Goal: Navigation & Orientation: Find specific page/section

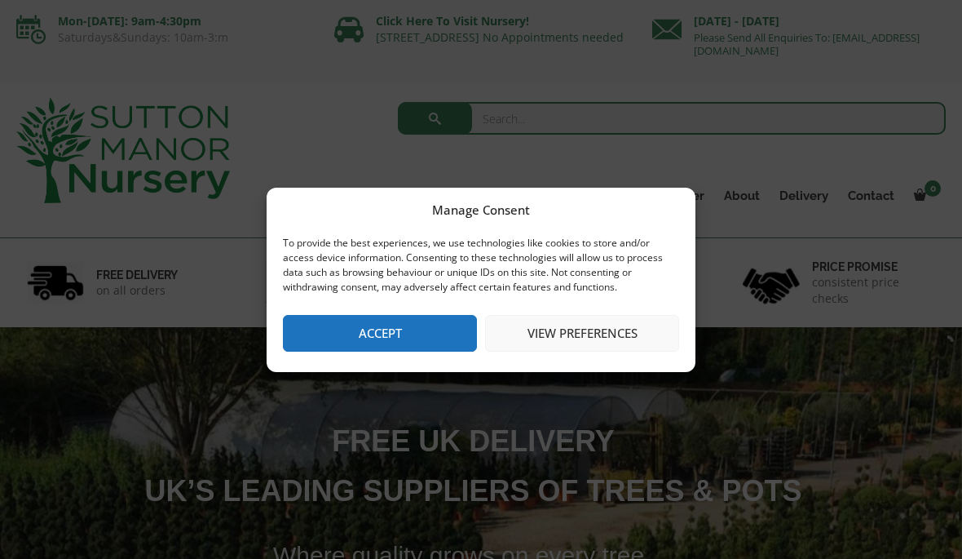
click at [372, 334] on button "Accept" at bounding box center [380, 333] width 194 height 37
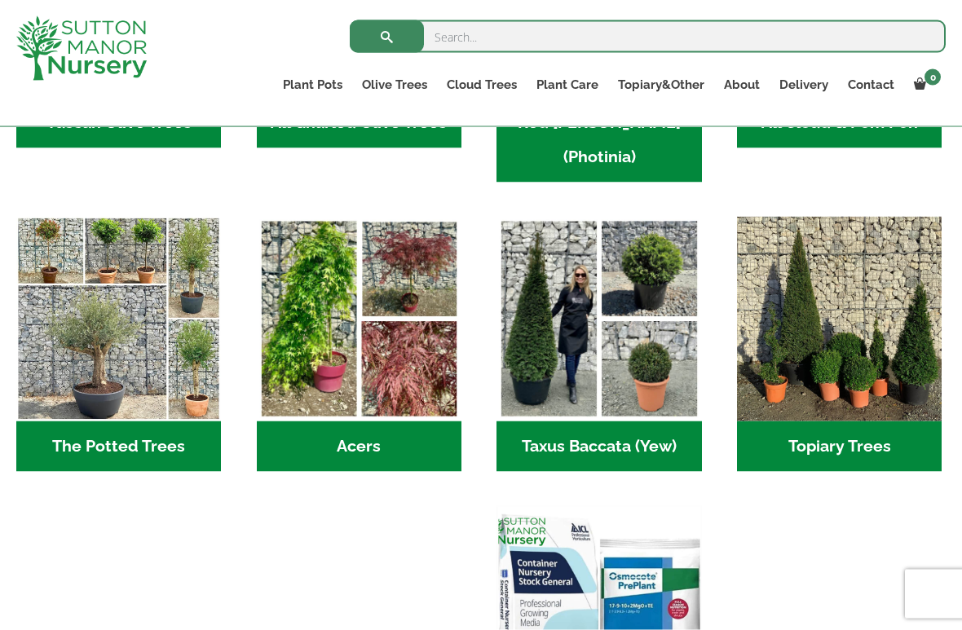
scroll to position [1070, 0]
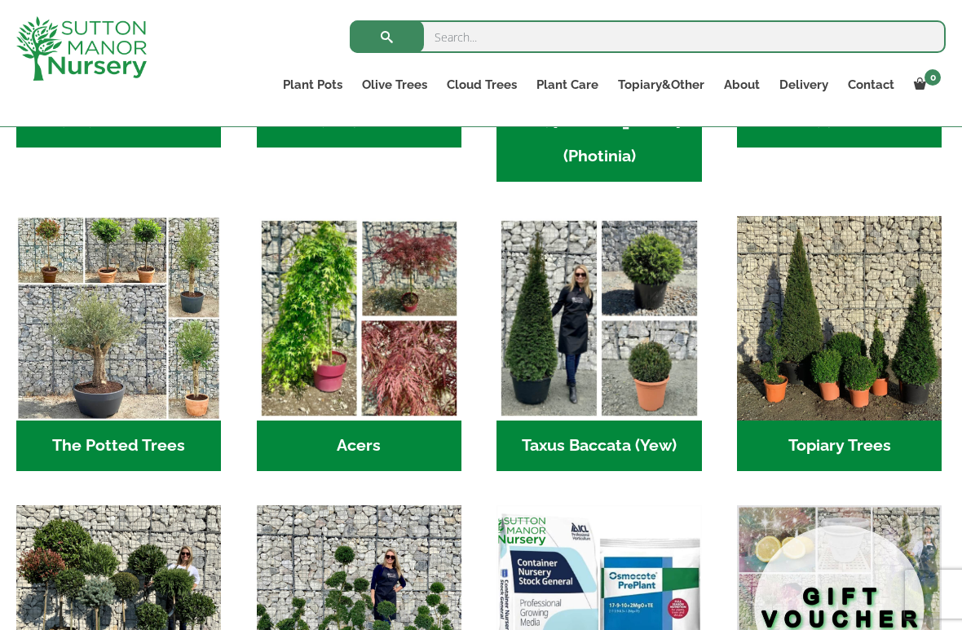
click at [364, 421] on h2 "Acers (3)" at bounding box center [359, 446] width 205 height 51
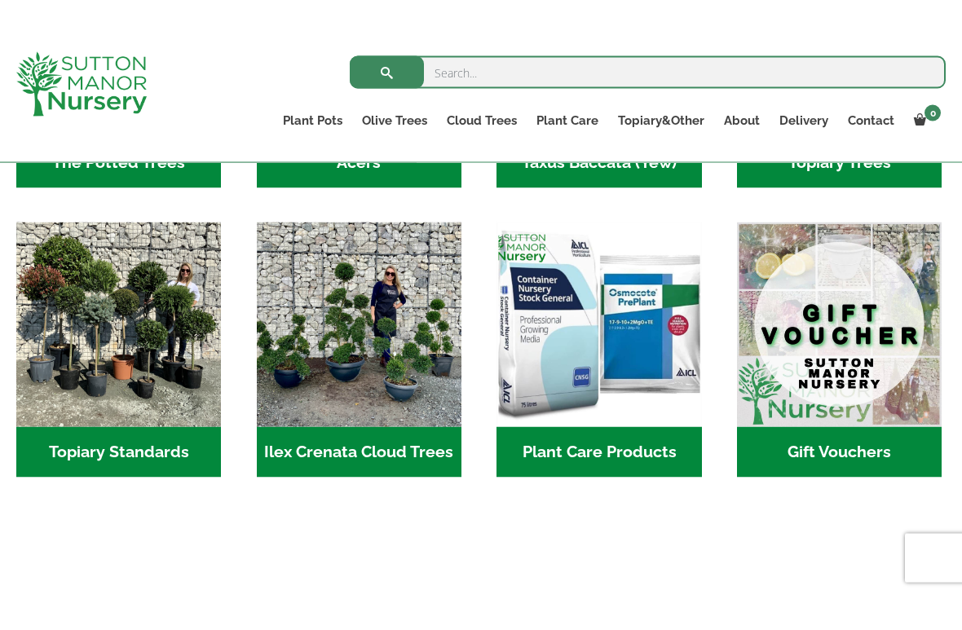
scroll to position [1397, 0]
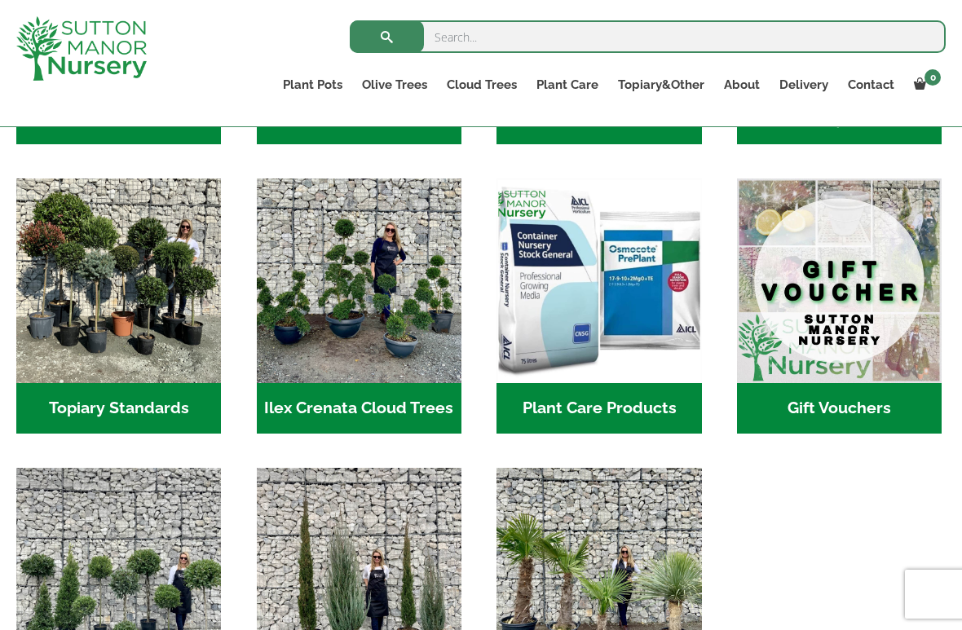
click at [339, 383] on h2 "Ilex Crenata Cloud Trees (165)" at bounding box center [359, 408] width 205 height 51
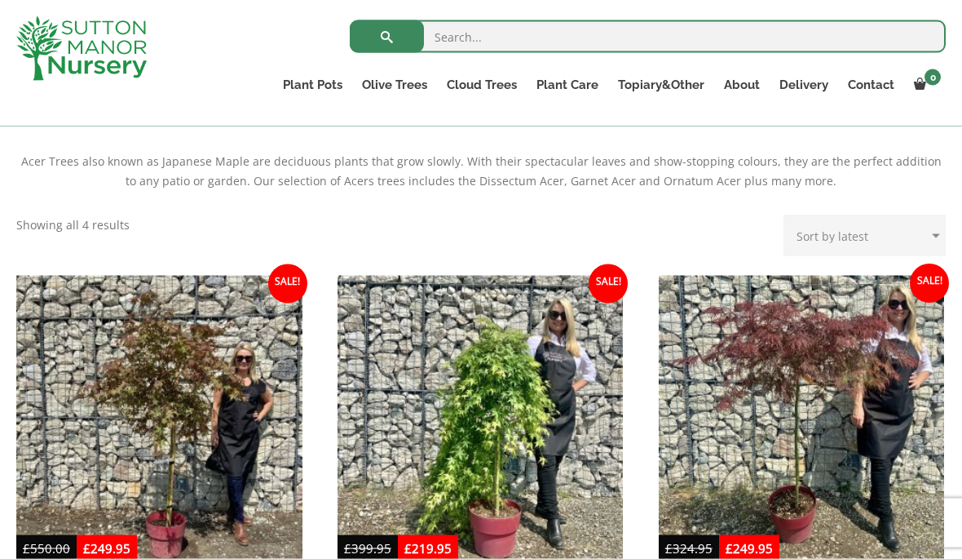
scroll to position [329, 0]
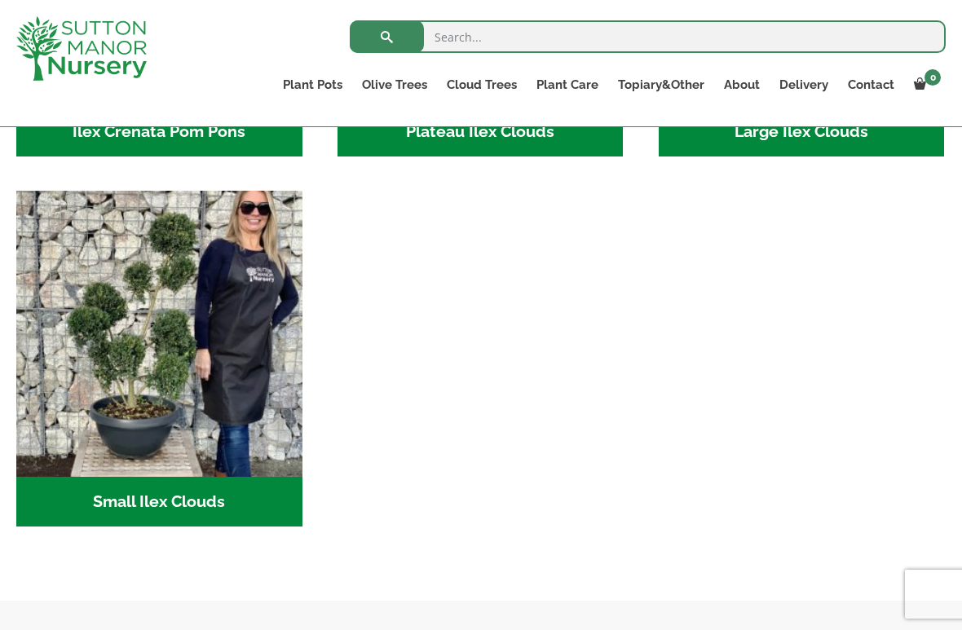
scroll to position [671, 0]
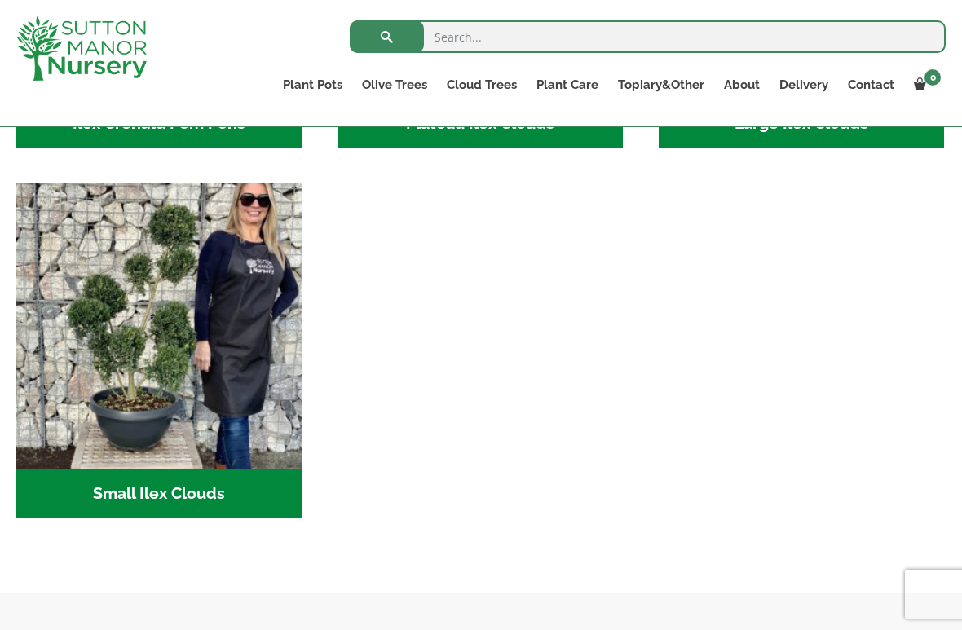
click at [166, 371] on img "Visit product category Small Ilex Clouds" at bounding box center [159, 326] width 286 height 286
